Goal: Use online tool/utility: Utilize a website feature to perform a specific function

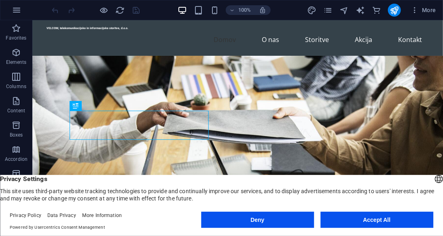
click at [361, 218] on button "Accept All" at bounding box center [376, 220] width 113 height 16
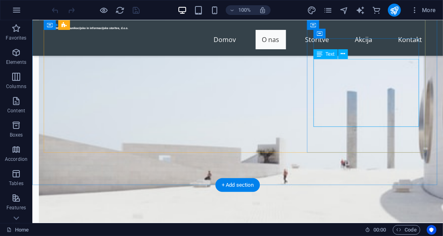
scroll to position [478, 0]
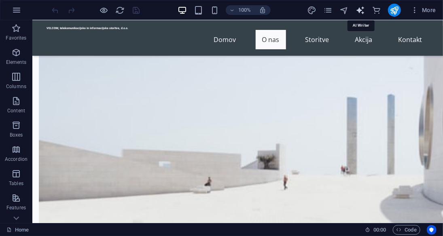
click at [360, 13] on icon "text_generator" at bounding box center [359, 10] width 9 height 9
select select "English"
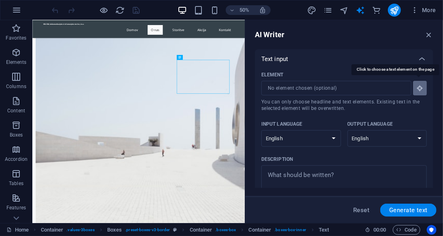
click at [416, 92] on button "Element ​ You can only choose headline and text elements. Existing text in the …" at bounding box center [420, 88] width 14 height 15
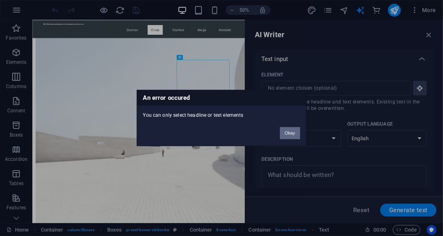
click at [283, 132] on button "Okay" at bounding box center [290, 133] width 20 height 12
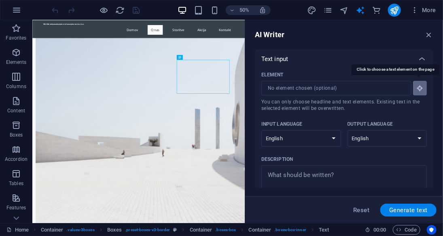
click at [417, 91] on icon "button" at bounding box center [419, 88] width 7 height 7
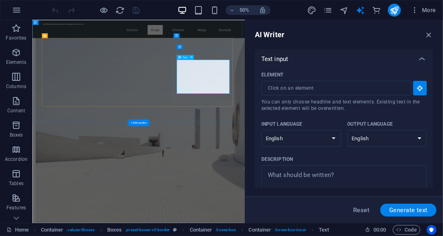
type input "#ed-1018059694"
type textarea "x"
type input "29"
type textarea "x"
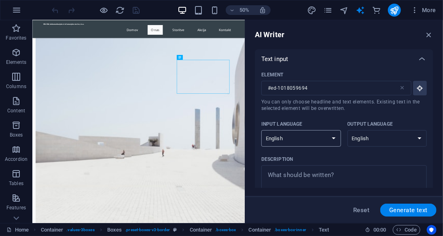
click at [332, 136] on select "Albanian Arabic Armenian Awadhi Azerbaijani Bashkir Basque Belarusian Bengali B…" at bounding box center [301, 138] width 80 height 17
select select "Slovenian"
click at [261, 130] on select "Albanian Arabic Armenian Awadhi Azerbaijani Bashkir Basque Belarusian Bengali B…" at bounding box center [301, 138] width 80 height 17
click at [389, 144] on select "Albanian Arabic Armenian Awadhi Azerbaijani Bashkir Basque Belarusian Bengali B…" at bounding box center [387, 138] width 80 height 17
select select "Slovenian"
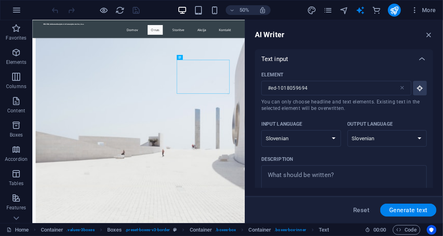
click at [347, 130] on select "Albanian Arabic Armenian Awadhi Azerbaijani Bashkir Basque Belarusian Bengali B…" at bounding box center [387, 138] width 80 height 17
click at [380, 190] on div "AI Writer Text input Element #ed-1018059694 ​ You can only choose headline and …" at bounding box center [344, 121] width 198 height 203
click at [406, 211] on span "Generate text" at bounding box center [408, 210] width 38 height 6
type textarea "x"
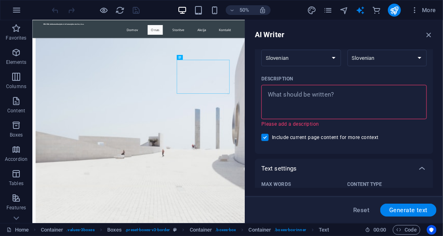
scroll to position [81, 0]
type textarea "x"
click at [349, 103] on textarea "Description x ​ Please add a description" at bounding box center [343, 102] width 157 height 26
type textarea "N"
type textarea "x"
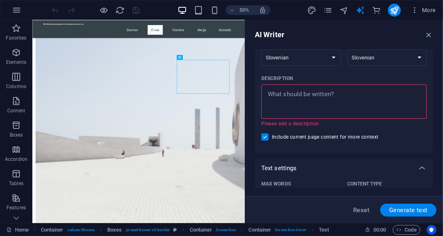
type textarea "x"
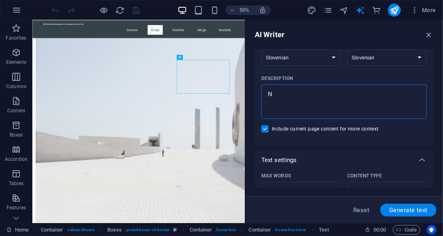
type textarea "Na"
type textarea "x"
type textarea "Nap"
type textarea "x"
type textarea "Napr"
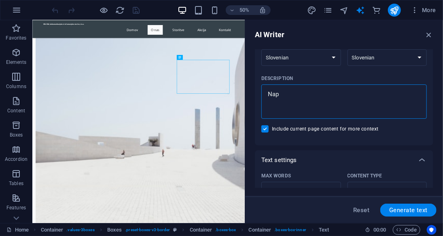
type textarea "x"
type textarea "Napre"
type textarea "x"
type textarea "Napred"
type textarea "x"
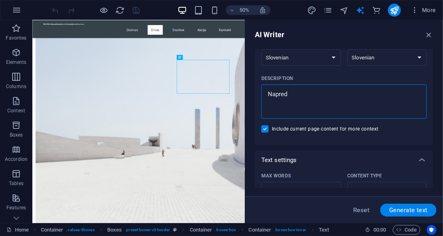
type textarea "Napredn"
type textarea "x"
type textarea "Napredne"
type textarea "x"
type textarea "Napredne"
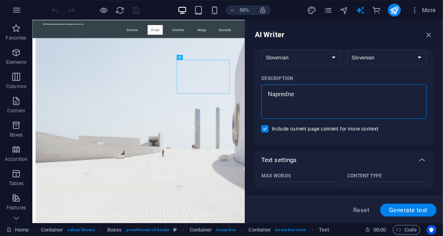
type textarea "x"
type textarea "Napredne r"
type textarea "x"
type textarea "Napredne re"
type textarea "x"
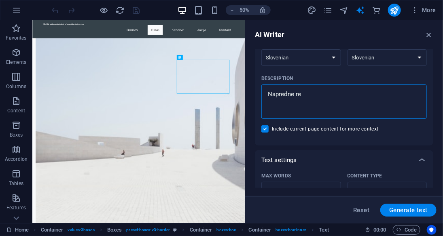
type textarea "Napredne re["
type textarea "x"
type textarea "Napredne re[i"
type textarea "x"
type textarea "Napredne re["
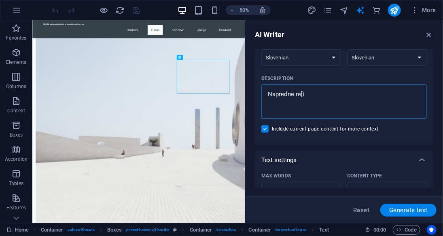
type textarea "x"
type textarea "Napredne re"
type textarea "x"
type textarea "Napredne re["
type textarea "x"
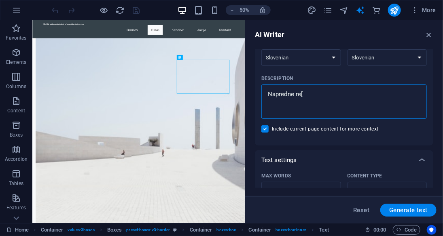
type textarea "Napredne re"
type textarea "x"
type textarea "Napredne re["
type textarea "x"
type textarea "Napredne re"
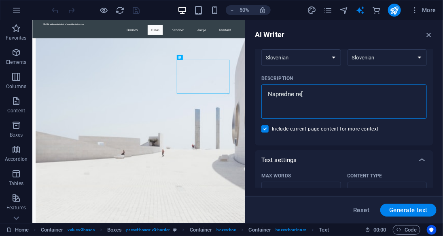
type textarea "x"
type textarea "Napredne re["
type textarea "x"
type textarea "Napredne re"
type textarea "x"
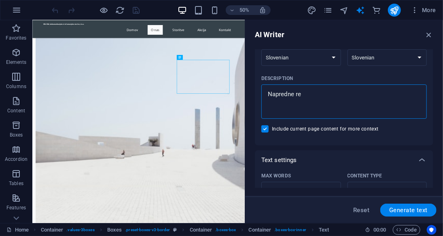
type textarea "Napredne reš"
type textarea "x"
type textarea "Napredne reši"
type textarea "x"
type textarea "Napredne rešit"
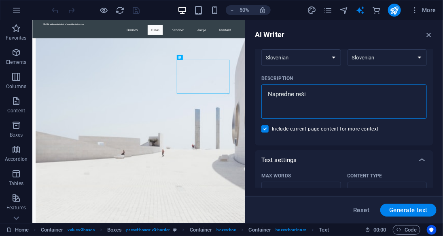
type textarea "x"
type textarea "Napredne rešitv"
type textarea "x"
type textarea "Napredne rešitve"
type textarea "x"
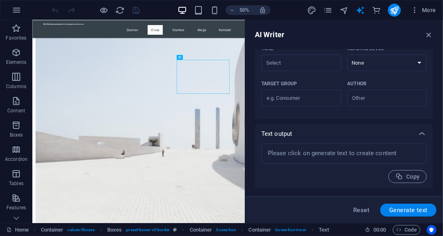
scroll to position [245, 0]
type textarea "Napredne rešitve"
click at [395, 209] on span "Generate text" at bounding box center [408, 210] width 38 height 6
type textarea "x"
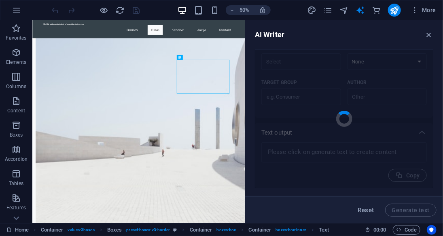
type textarea "x"
type textarea "Ponujamo inovativne in učinkovite rešitve, ki optimizirajo delovne procese podj…"
type textarea "x"
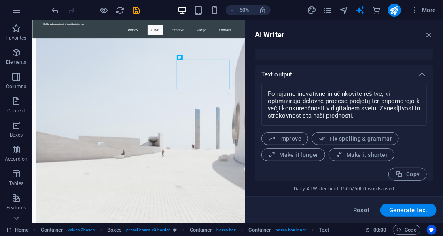
scroll to position [308, 0]
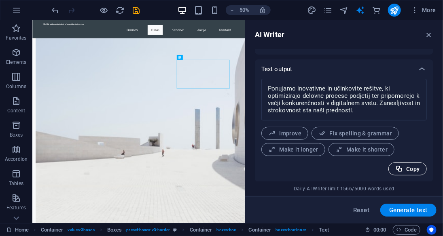
click at [408, 167] on span "Copy" at bounding box center [407, 169] width 25 height 8
type textarea "x"
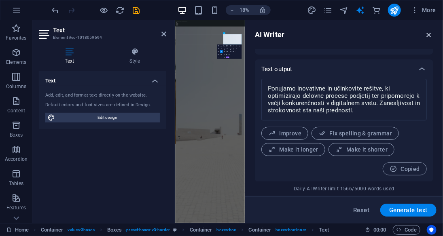
click at [430, 32] on icon "button" at bounding box center [428, 34] width 9 height 9
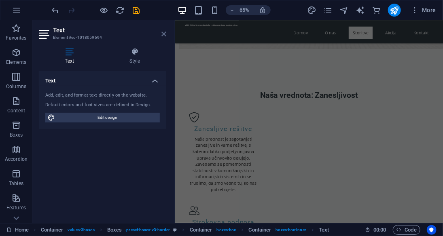
click at [163, 36] on icon at bounding box center [163, 34] width 5 height 6
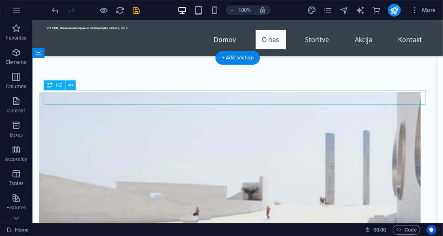
scroll to position [445, 0]
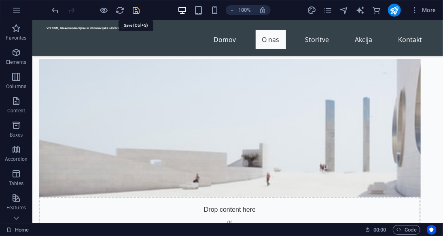
click at [137, 8] on icon "save" at bounding box center [136, 10] width 9 height 9
checkbox input "false"
